Goal: Information Seeking & Learning: Understand process/instructions

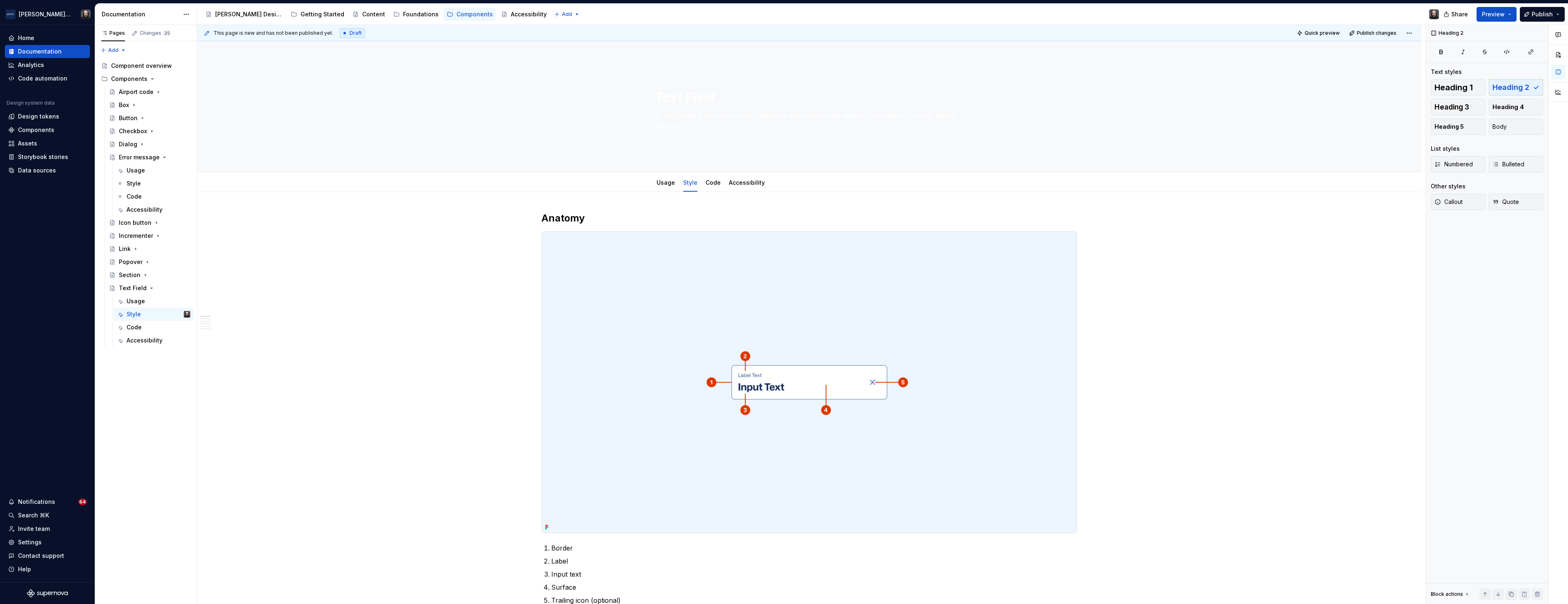
type textarea "*"
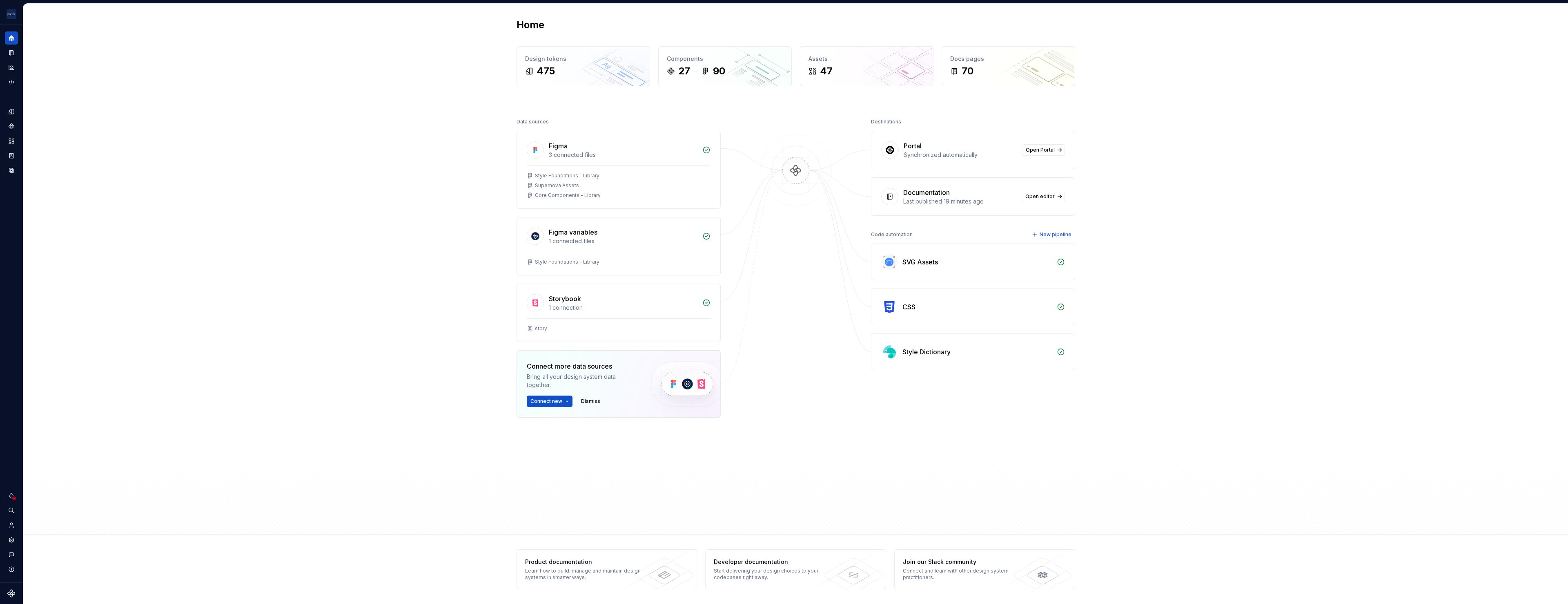
click at [167, 139] on div "Home Design tokens 475 Components 27 90 Assets 47 Docs pages 70 Data sources Fi…" at bounding box center [796, 269] width 1544 height 530
click at [18, 25] on button "Expand sidebar" at bounding box center [17, 25] width 11 height 11
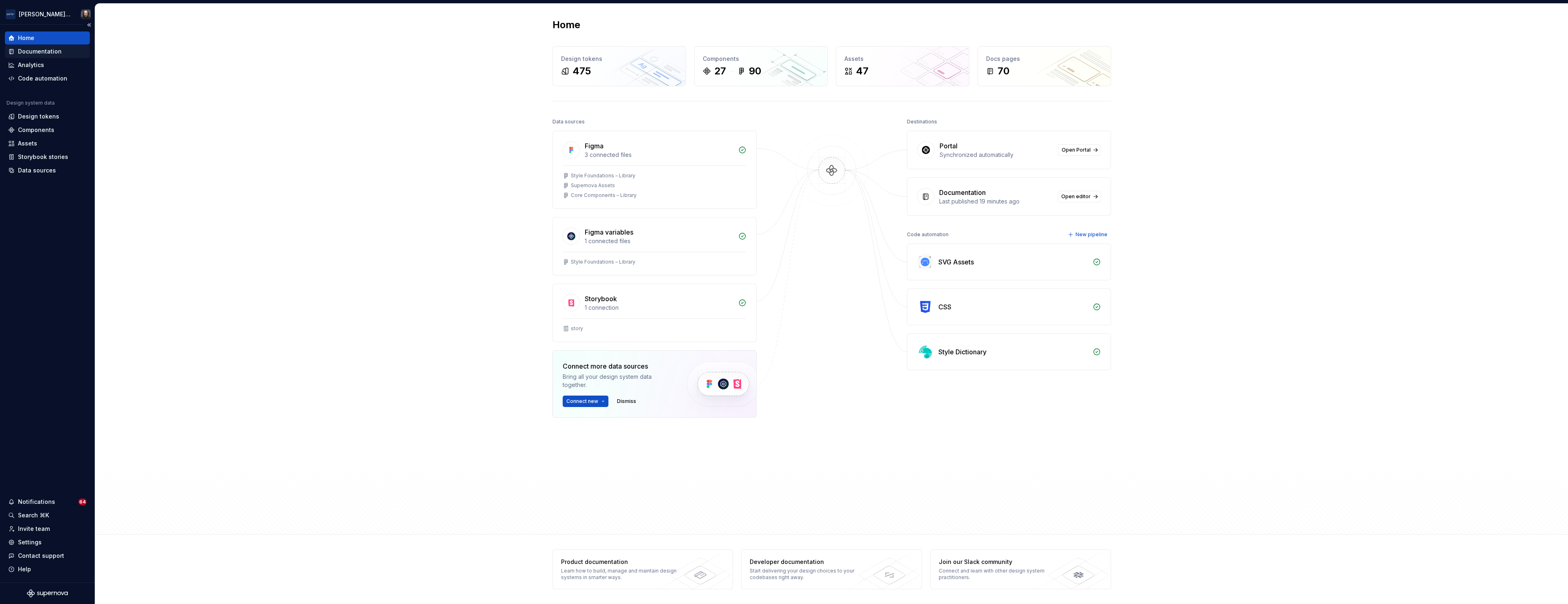
click at [39, 51] on div "Documentation" at bounding box center [39, 51] width 44 height 8
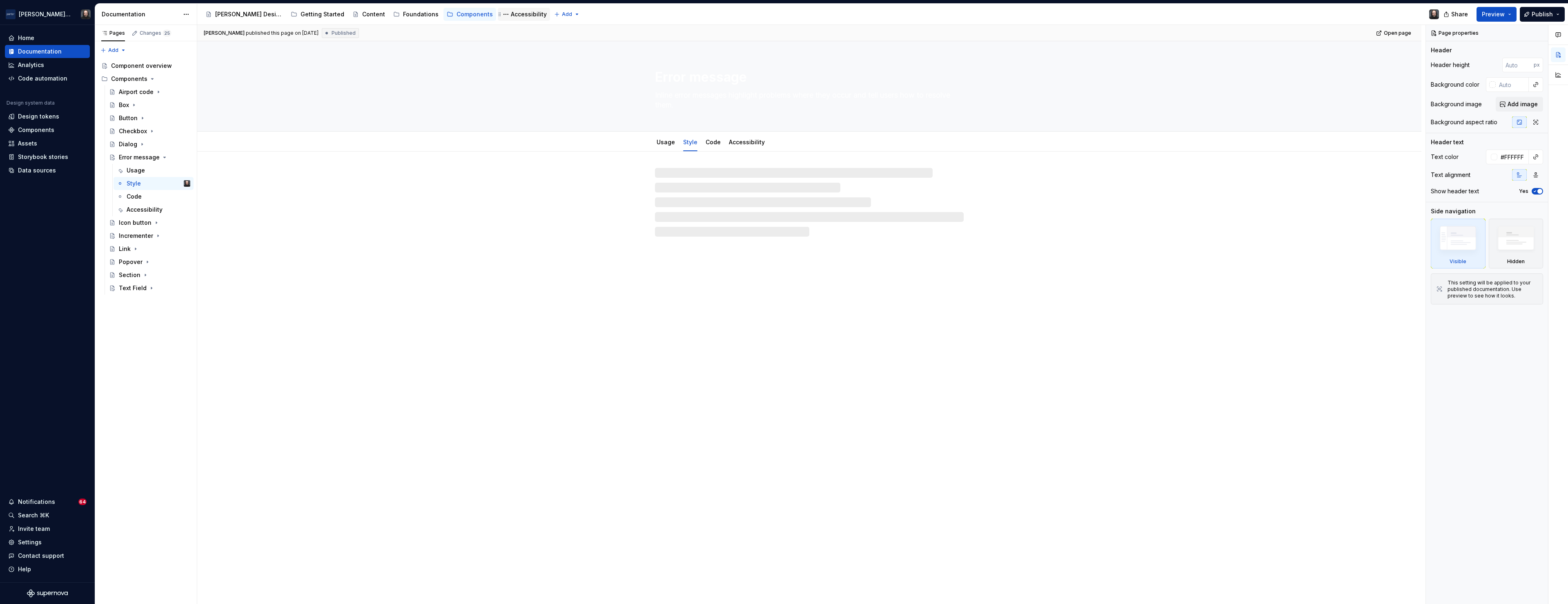
click at [511, 14] on div "Accessibility" at bounding box center [528, 14] width 36 height 8
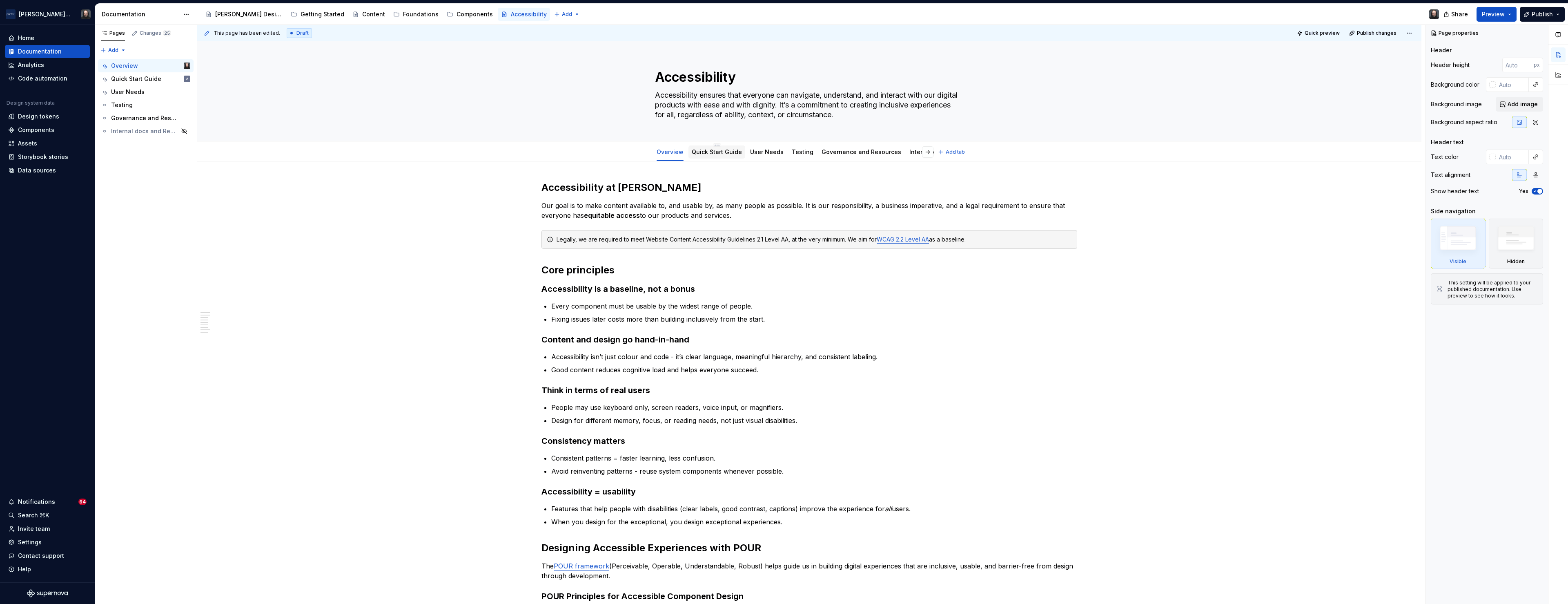
click at [714, 154] on link "Quick Start Guide" at bounding box center [716, 152] width 50 height 7
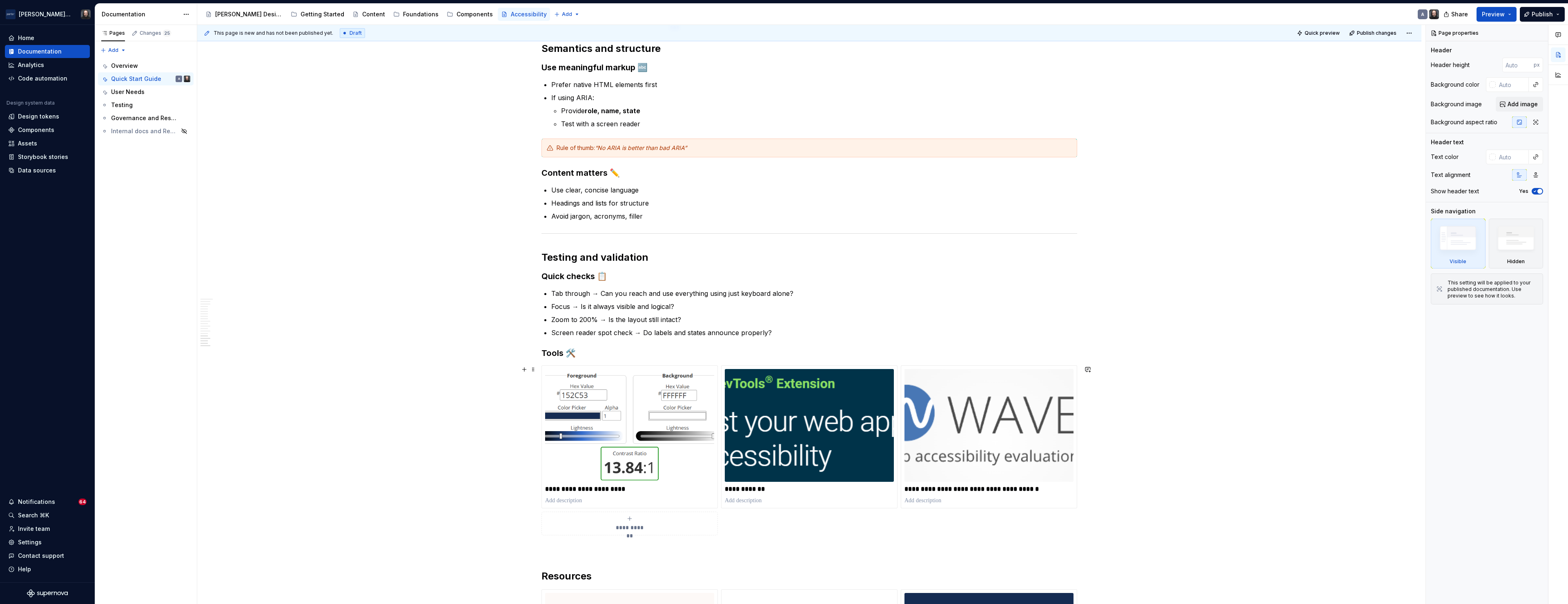
scroll to position [1082, 0]
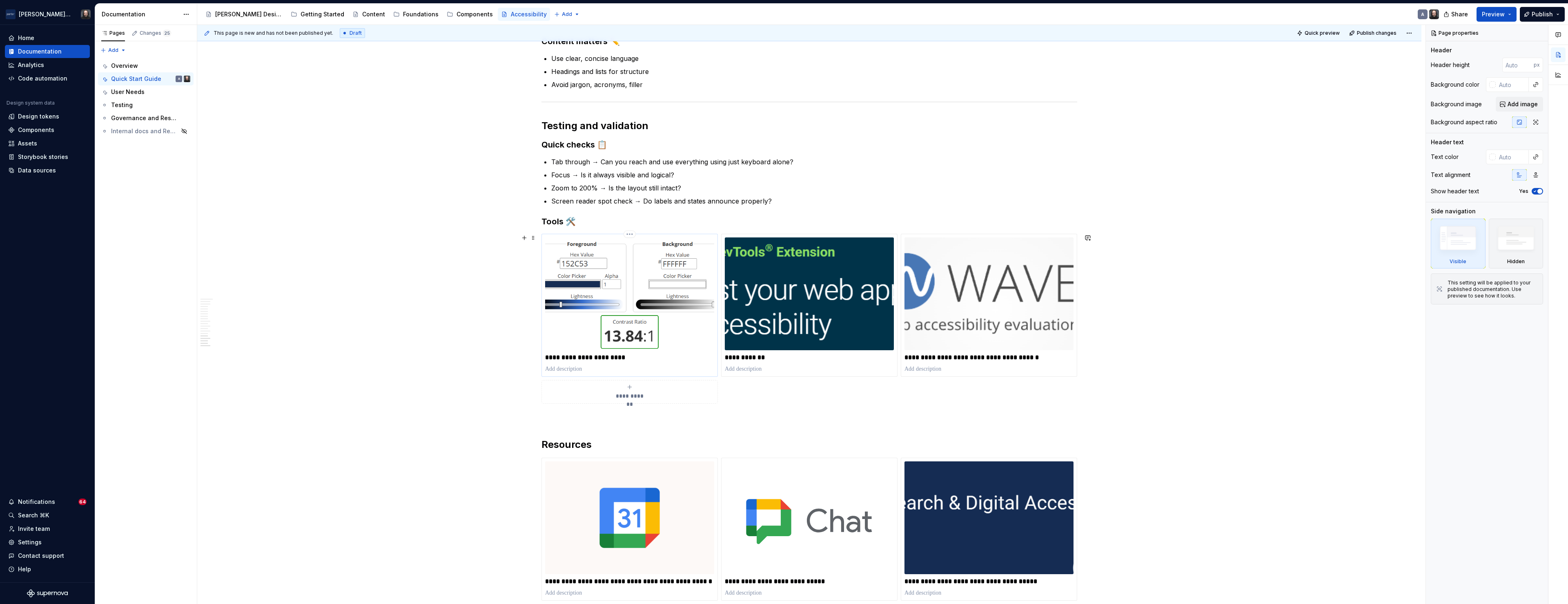
click at [701, 272] on img at bounding box center [629, 293] width 169 height 112
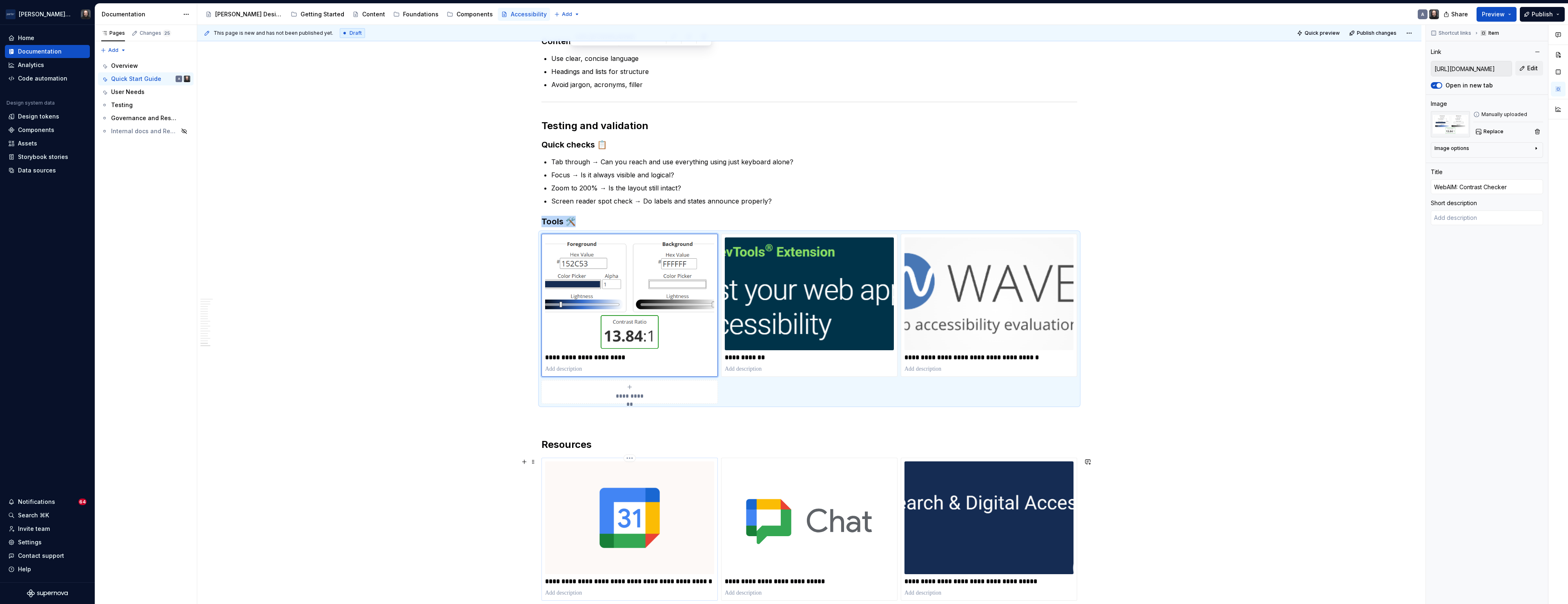
scroll to position [1266, 0]
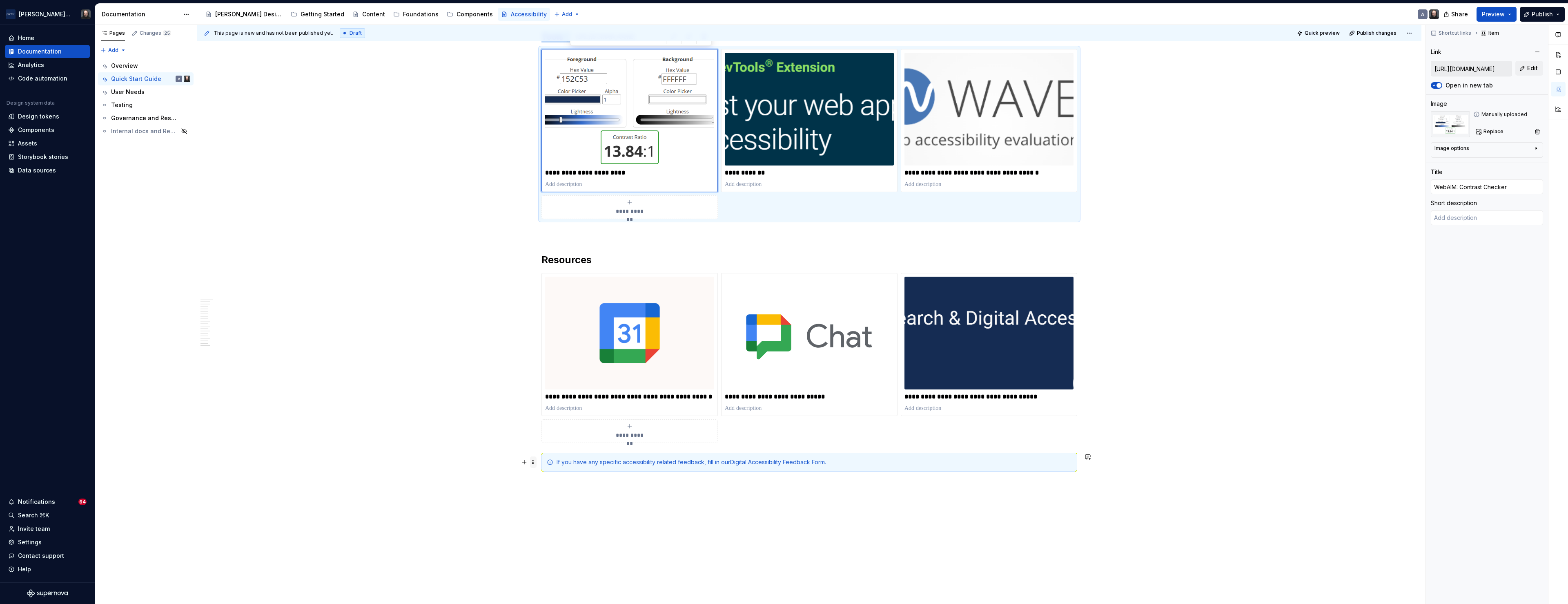
click at [536, 460] on span at bounding box center [533, 462] width 6 height 11
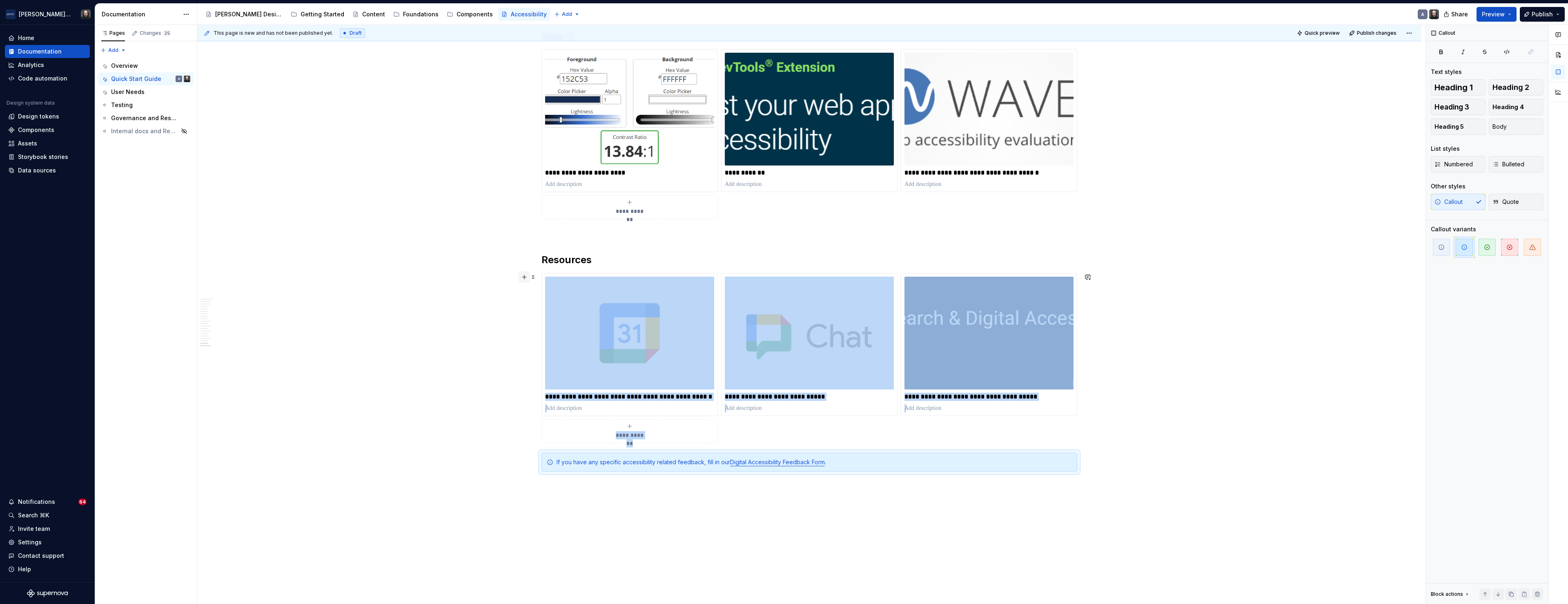
click at [526, 279] on button "button" at bounding box center [524, 277] width 11 height 11
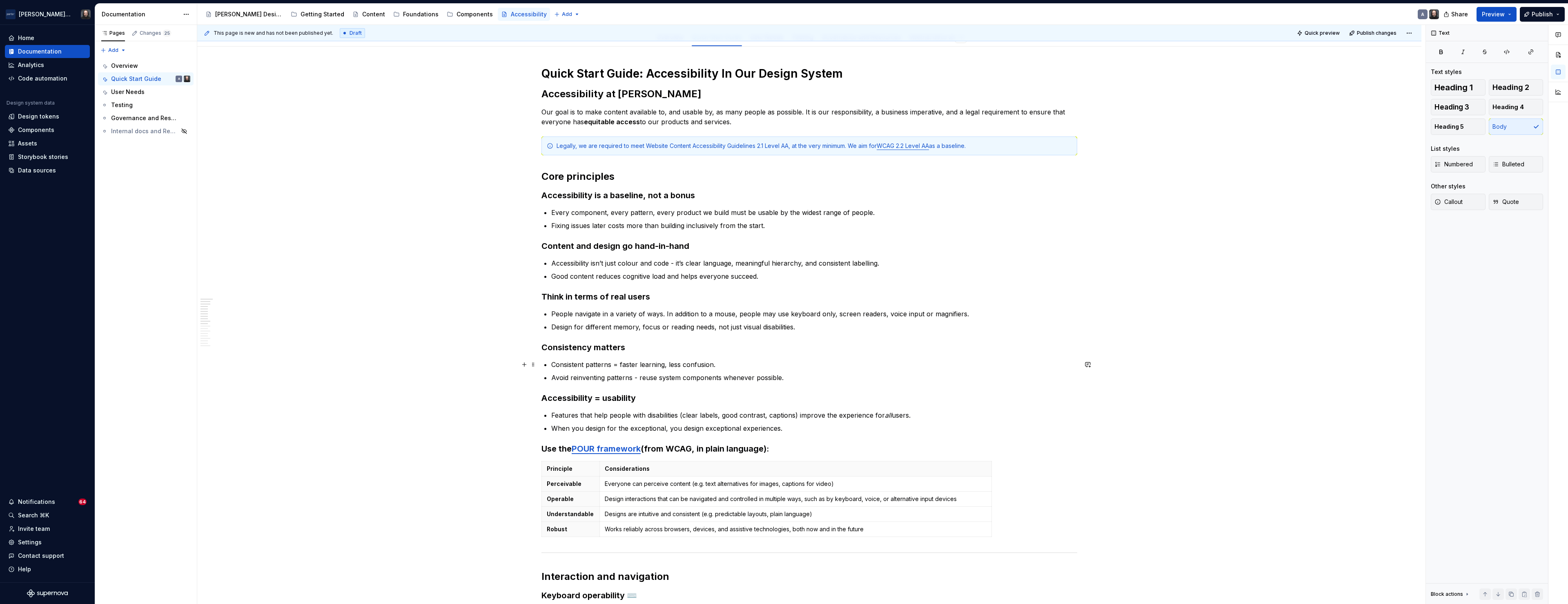
scroll to position [0, 0]
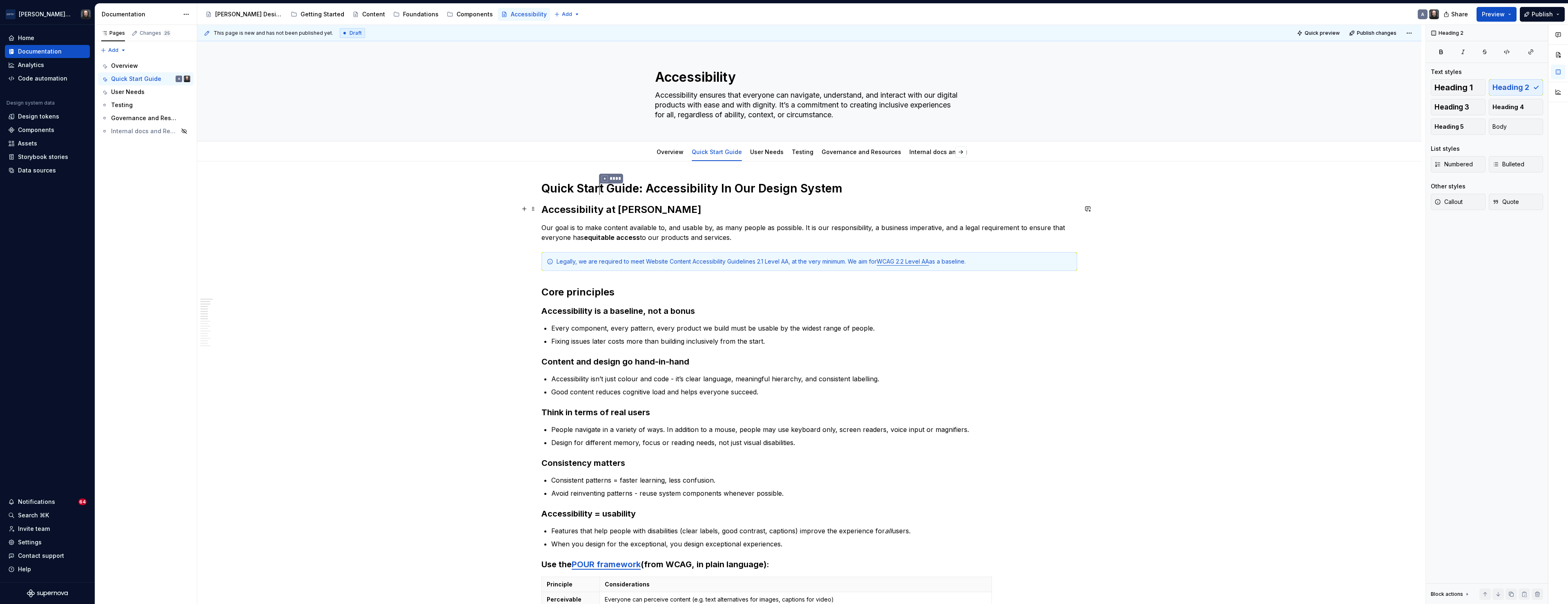
click at [684, 212] on h2 "Accessibility at Porter" at bounding box center [809, 209] width 536 height 13
click at [688, 225] on p "Our goal is to make content available to, and usable by, as many people as poss…" at bounding box center [809, 233] width 536 height 19
click at [697, 191] on h1 "Quick Star * **** t Guide: Accessibility In Our Design System" at bounding box center [809, 189] width 536 height 16
click at [605, 188] on h1 "Quick Star * **** t Guide: Accessibility In Our Design System" at bounding box center [809, 189] width 536 height 16
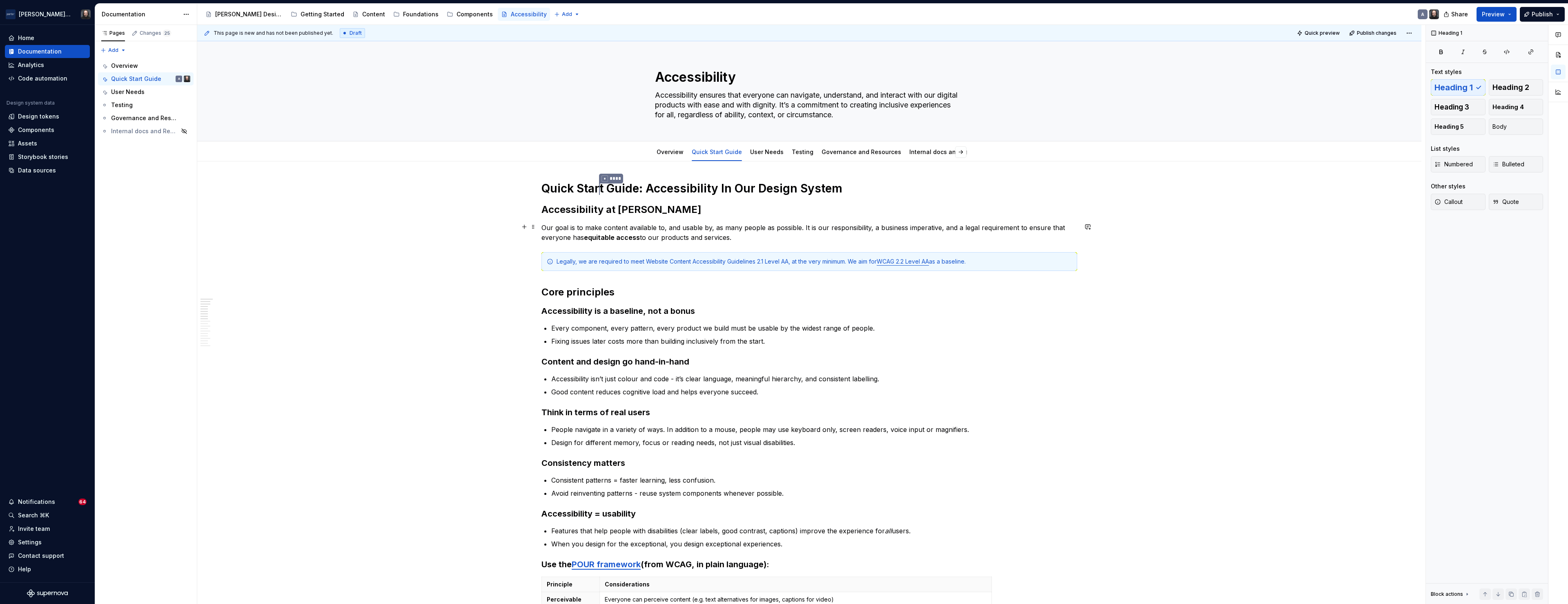
click at [698, 235] on p "Our goal is to make content available to, and usable by, as many people as poss…" at bounding box center [809, 233] width 536 height 19
click at [681, 154] on link "Overview" at bounding box center [669, 152] width 27 height 7
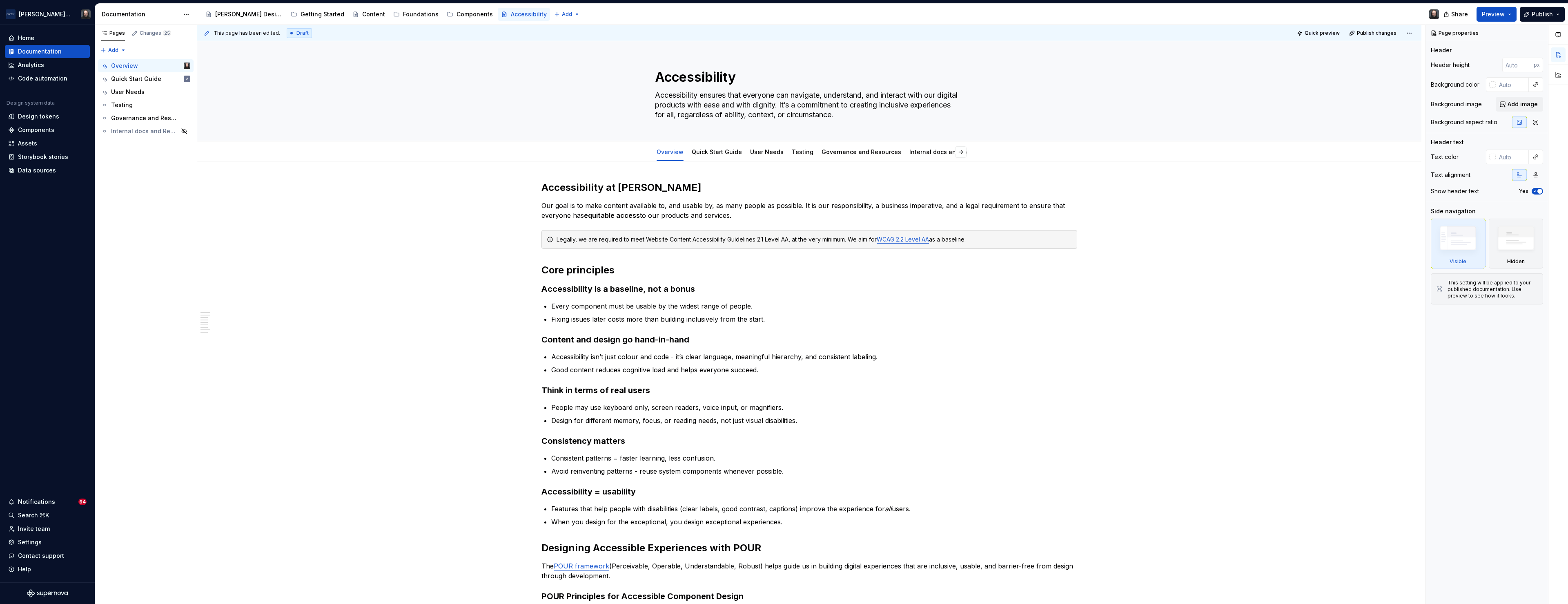
type textarea "*"
